Goal: Task Accomplishment & Management: Complete application form

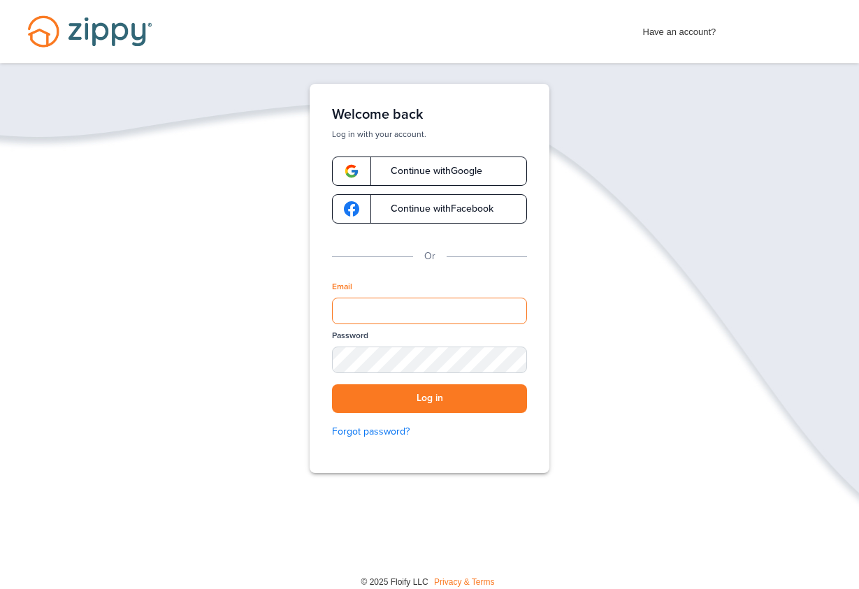
click at [423, 309] on input "Email" at bounding box center [429, 311] width 195 height 27
click at [426, 166] on link "Continue with Google" at bounding box center [429, 171] width 195 height 29
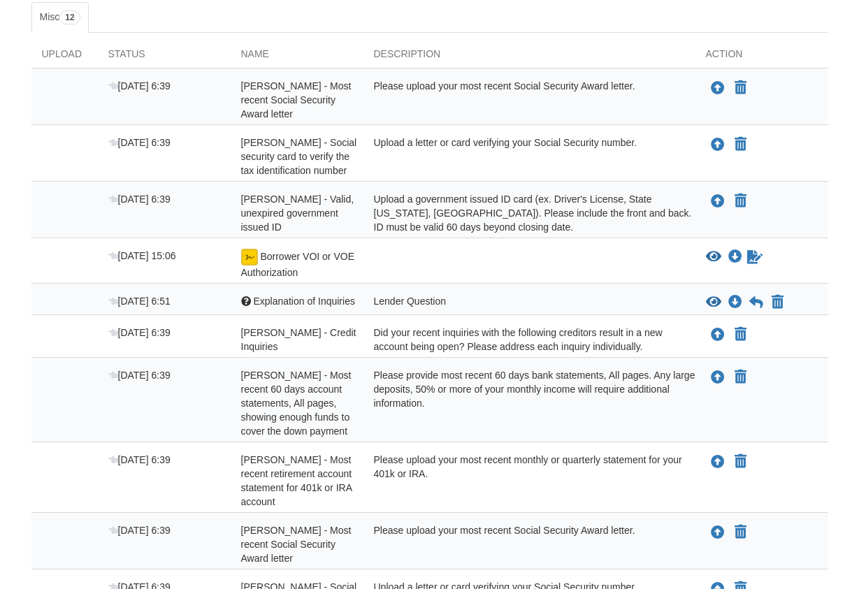
scroll to position [214, 0]
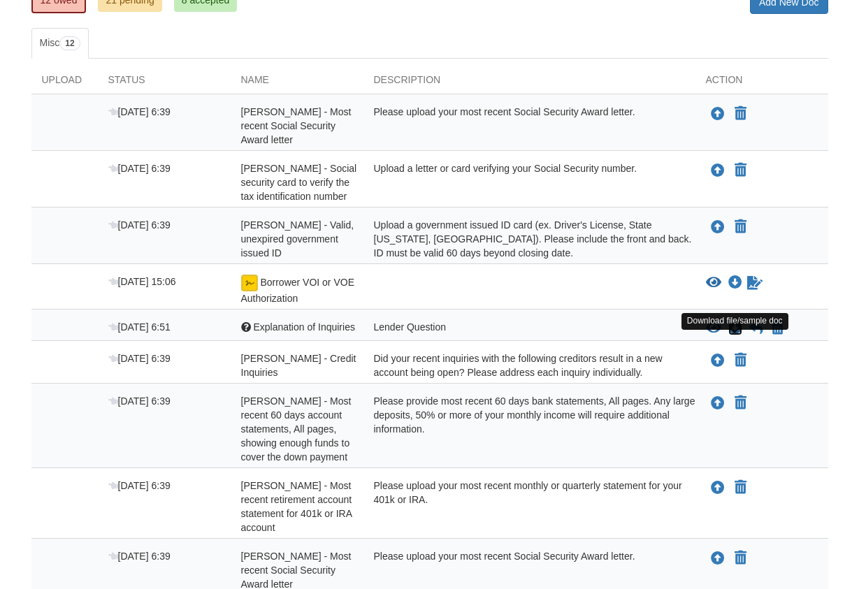
click at [739, 335] on icon "Download Explanation of Inquiries" at bounding box center [735, 328] width 14 height 14
click at [741, 335] on icon "Download Explanation of Inquiries" at bounding box center [735, 328] width 14 height 14
click at [731, 335] on icon "Download Explanation of Inquiries" at bounding box center [735, 328] width 14 height 14
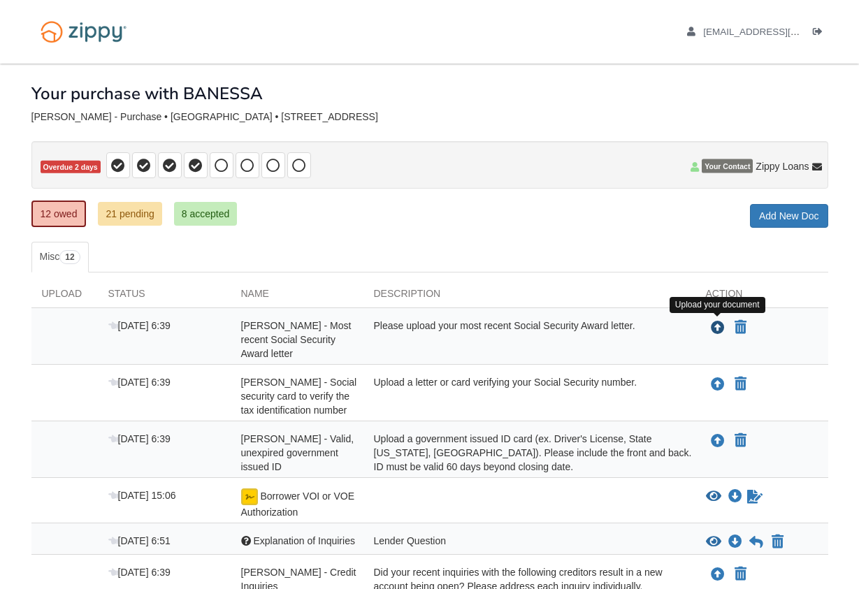
click at [723, 328] on icon "Upload BANESSA DOMINQUEZ - Most recent Social Security Award letter" at bounding box center [718, 328] width 14 height 14
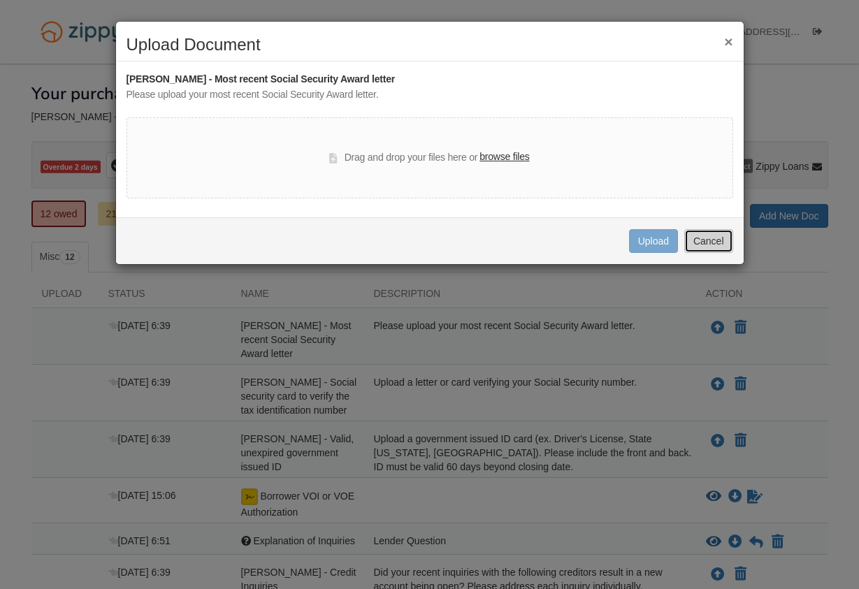
click at [706, 250] on button "Cancel" at bounding box center [708, 241] width 49 height 24
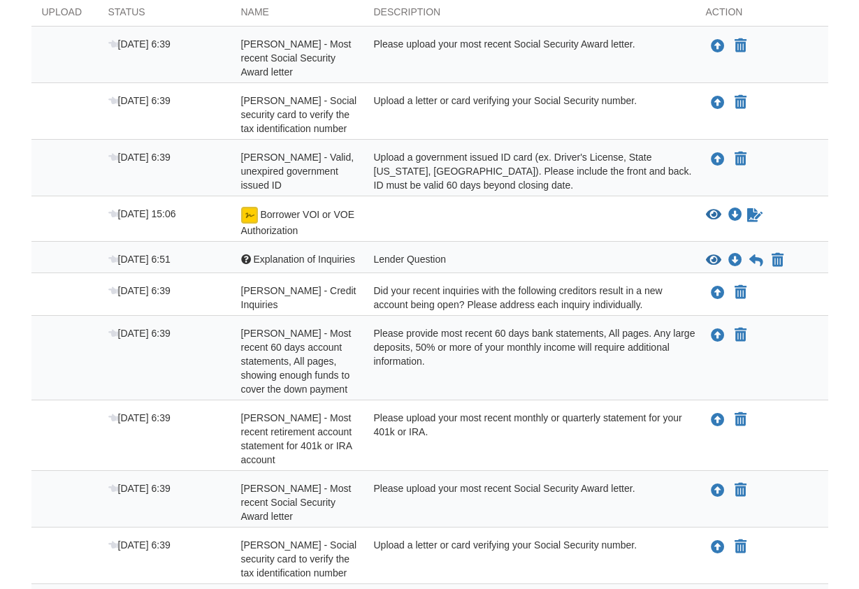
scroll to position [285, 0]
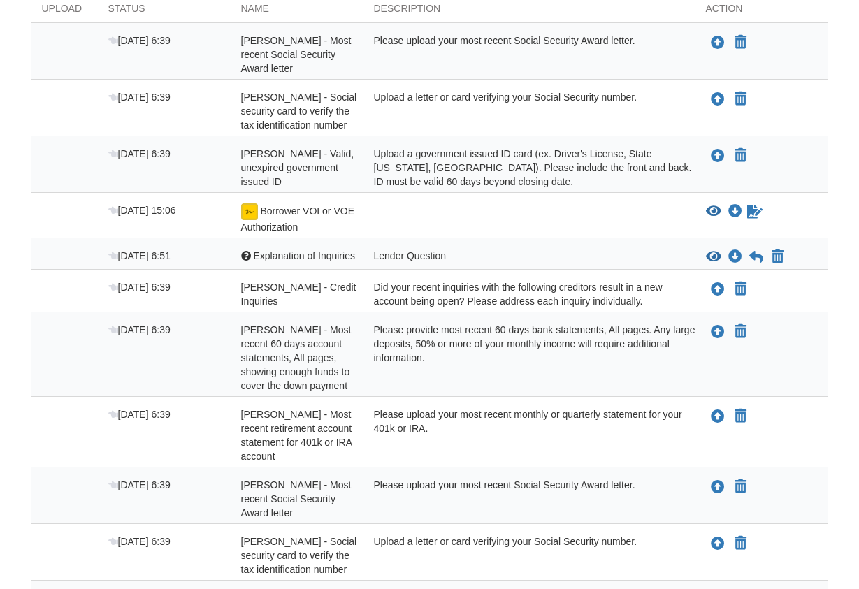
drag, startPoint x: 243, startPoint y: 537, endPoint x: 174, endPoint y: 598, distance: 91.1
click at [714, 164] on icon "Upload BANESSA DOMINQUEZ - Valid, unexpired government issued ID" at bounding box center [718, 157] width 14 height 14
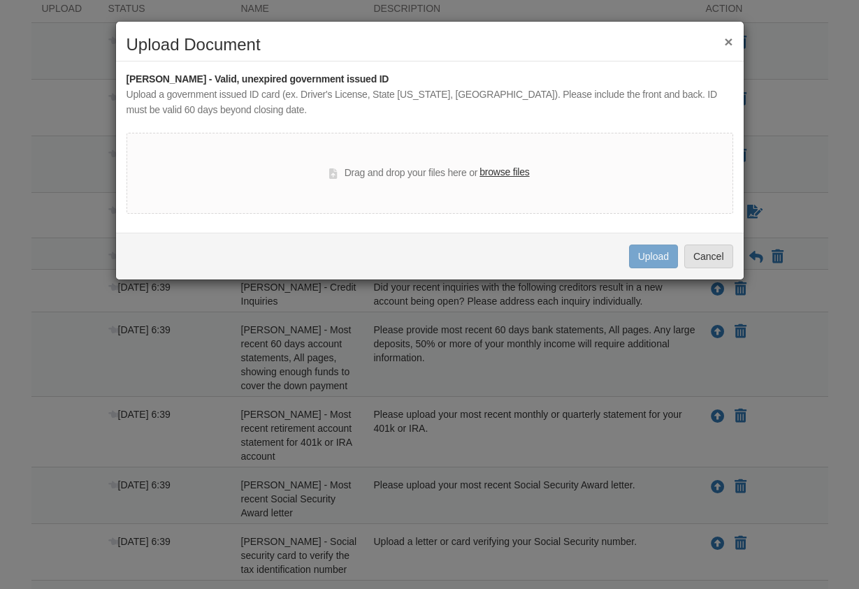
click at [505, 178] on label "browse files" at bounding box center [504, 172] width 50 height 15
click at [0, 0] on input "browse files" at bounding box center [0, 0] width 0 height 0
click at [731, 44] on button "×" at bounding box center [728, 41] width 8 height 15
